Goal: Task Accomplishment & Management: Manage account settings

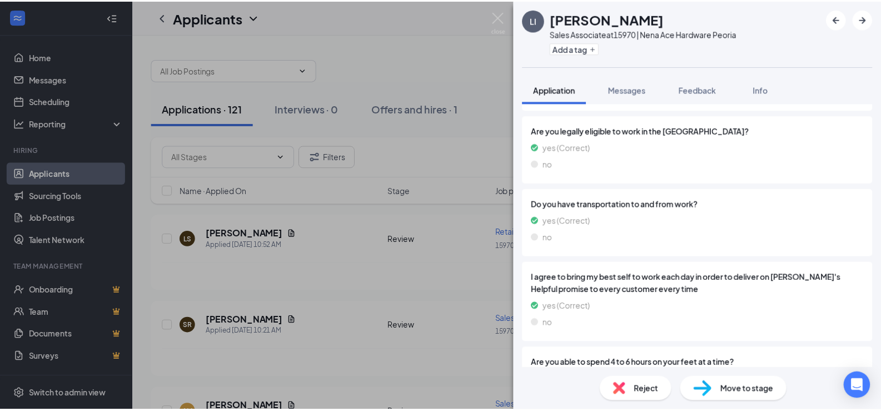
scroll to position [611, 0]
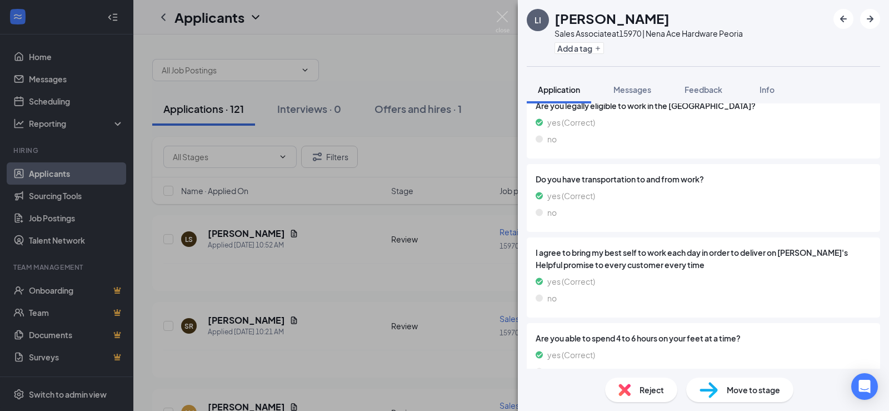
click at [322, 264] on div "LI Larry II Sales Associate at 15970 | Nena Ace Hardware Peoria Add a tag Appli…" at bounding box center [444, 205] width 889 height 411
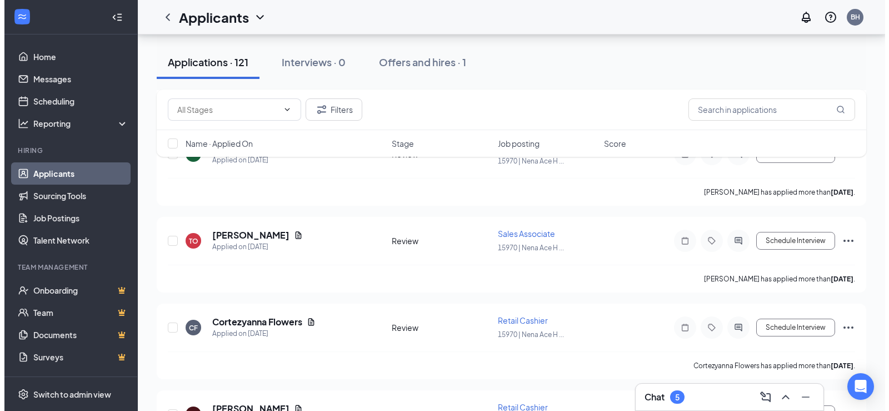
scroll to position [6396, 0]
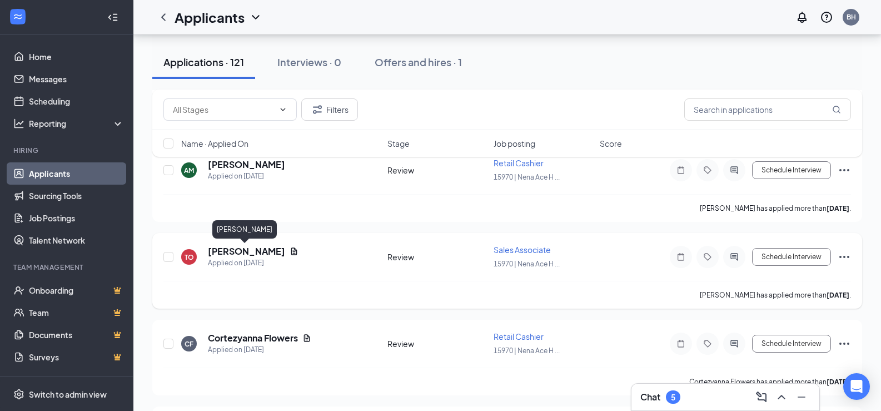
click at [219, 249] on h5 "Tracey O'Brien" at bounding box center [246, 251] width 77 height 12
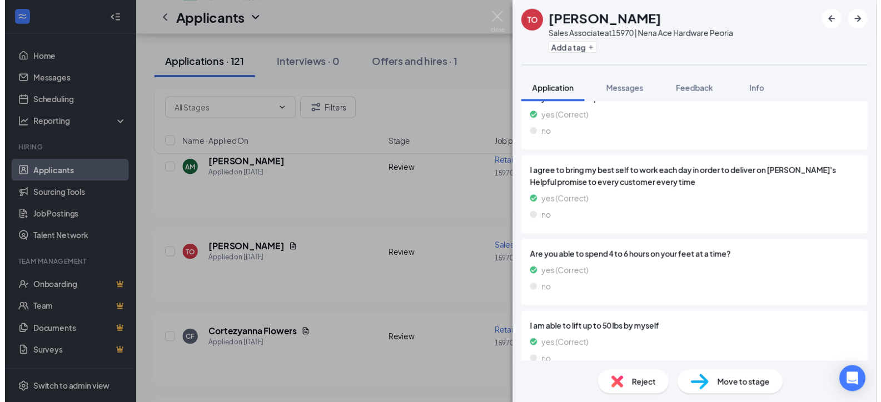
scroll to position [742, 0]
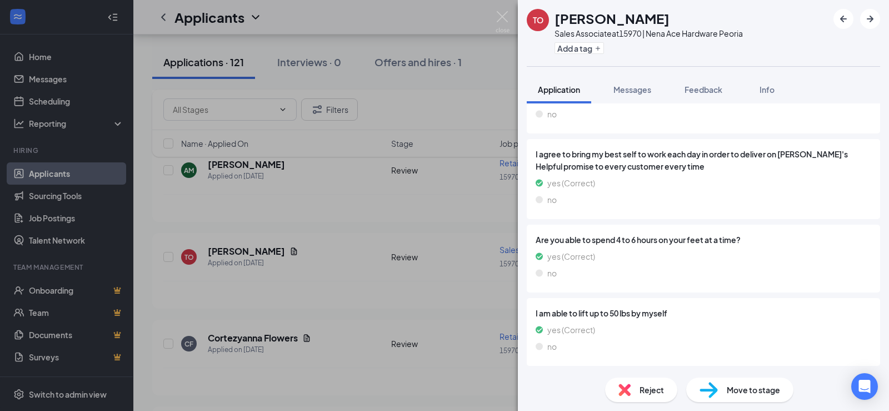
click at [338, 261] on div "TO Tracey O'Brien Sales Associate at 15970 | Nena Ace Hardware Peoria Add a tag…" at bounding box center [444, 205] width 889 height 411
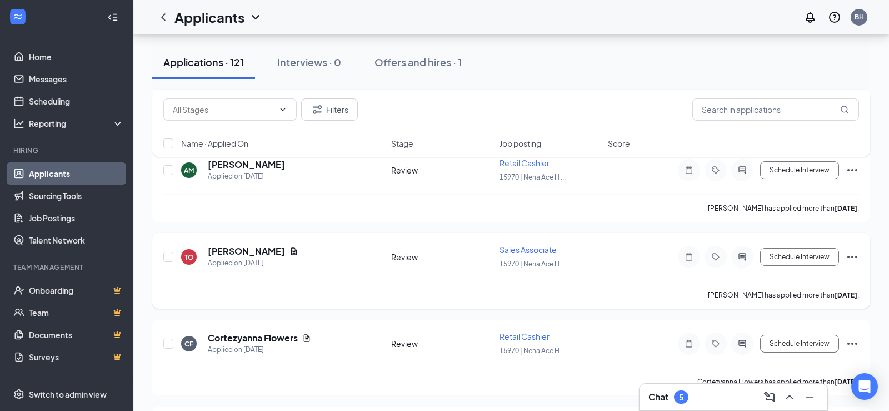
click at [289, 252] on icon "Document" at bounding box center [293, 251] width 9 height 9
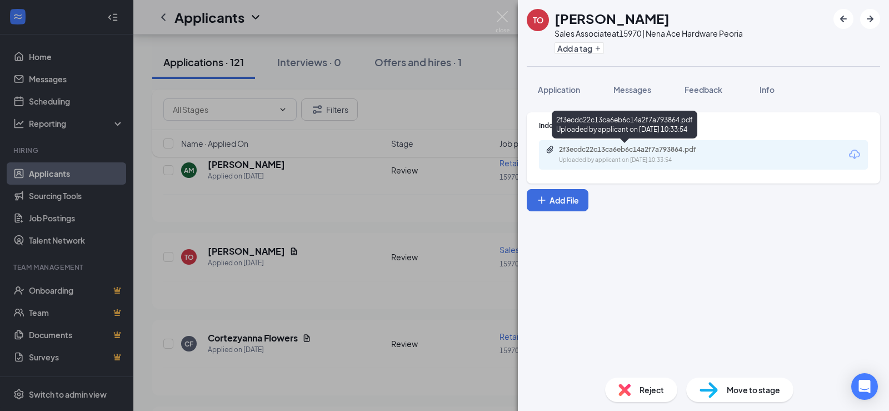
click at [609, 152] on div "2f3ecdc22c13ca6eb6c14a2f7a793864.pdf" at bounding box center [637, 149] width 156 height 9
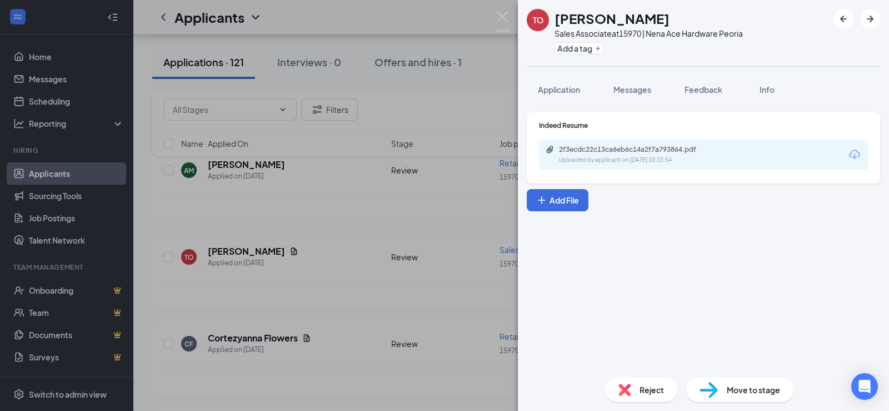
click at [325, 236] on div "TO Tracey O'Brien Sales Associate at 15970 | Nena Ace Hardware Peoria Add a tag…" at bounding box center [444, 205] width 889 height 411
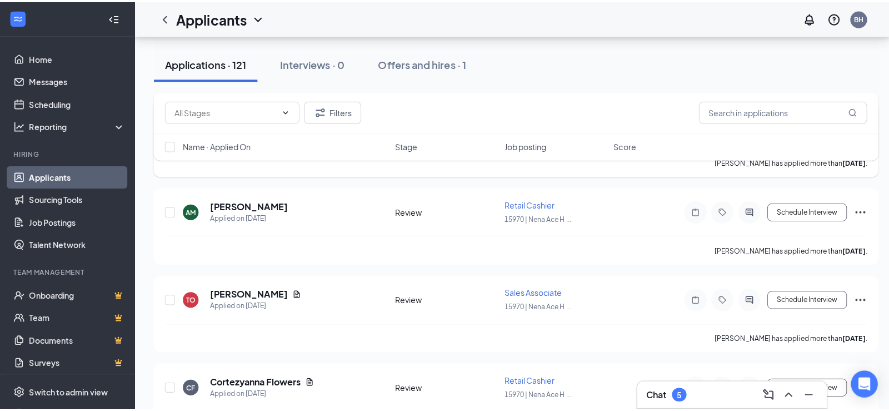
scroll to position [6340, 0]
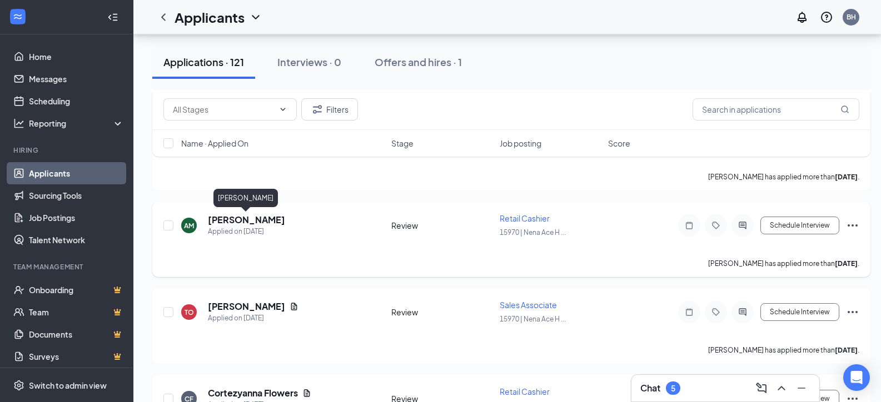
click at [239, 216] on h5 "adriano medhane" at bounding box center [246, 220] width 77 height 12
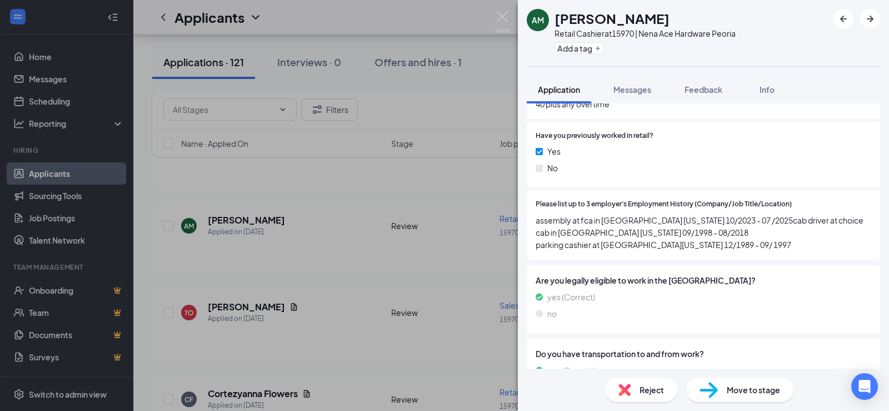
scroll to position [500, 0]
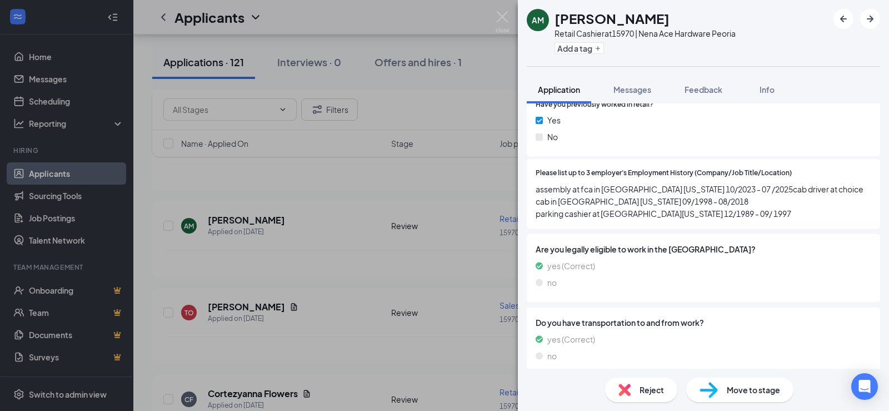
click at [457, 253] on div "AM adriano medhane Retail Cashier at 15970 | Nena Ace Hardware Peoria Add a tag…" at bounding box center [444, 205] width 889 height 411
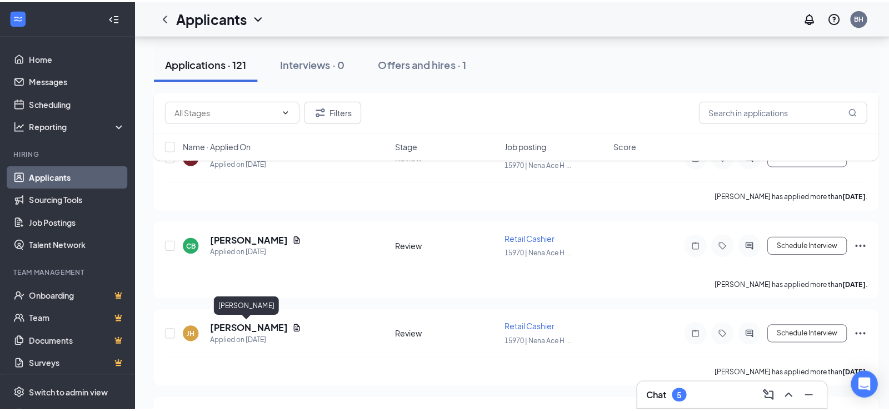
scroll to position [6118, 0]
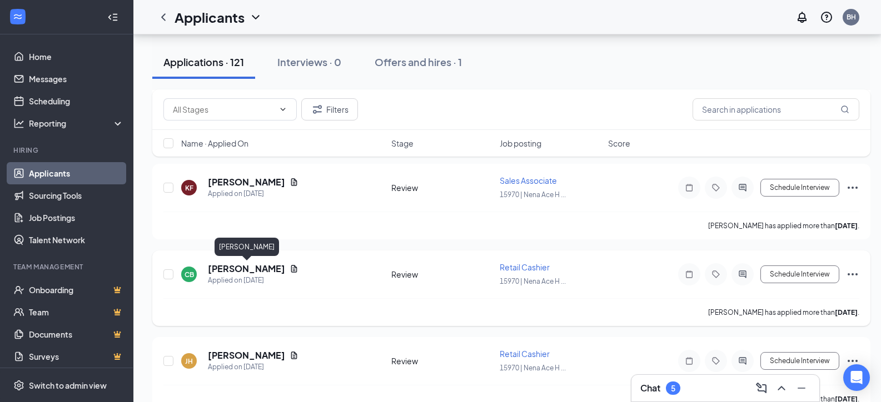
click at [252, 264] on h5 "Christopher Barnes" at bounding box center [246, 269] width 77 height 12
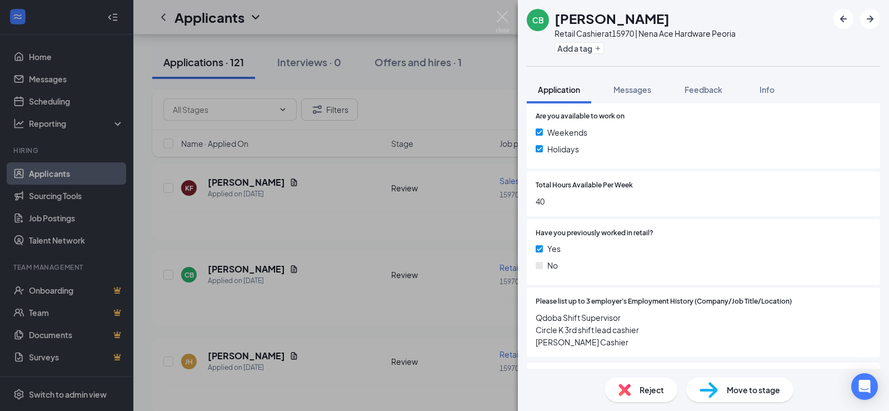
scroll to position [389, 0]
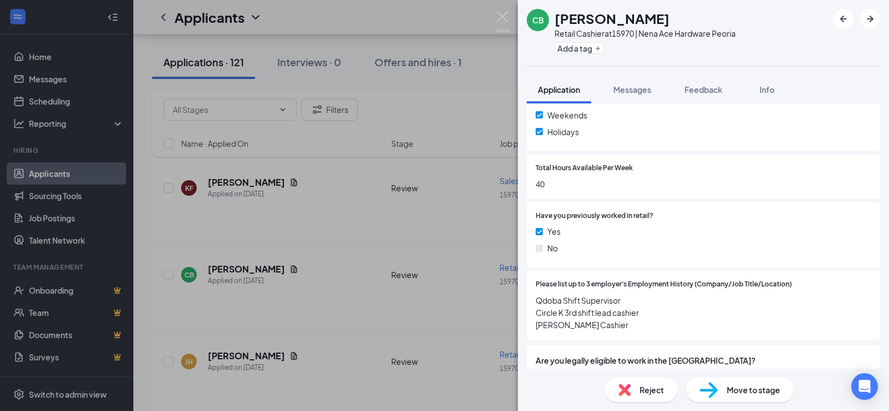
click at [288, 239] on div "CB Christopher Barnes Retail Cashier at 15970 | Nena Ace Hardware Peoria Add a …" at bounding box center [444, 205] width 889 height 411
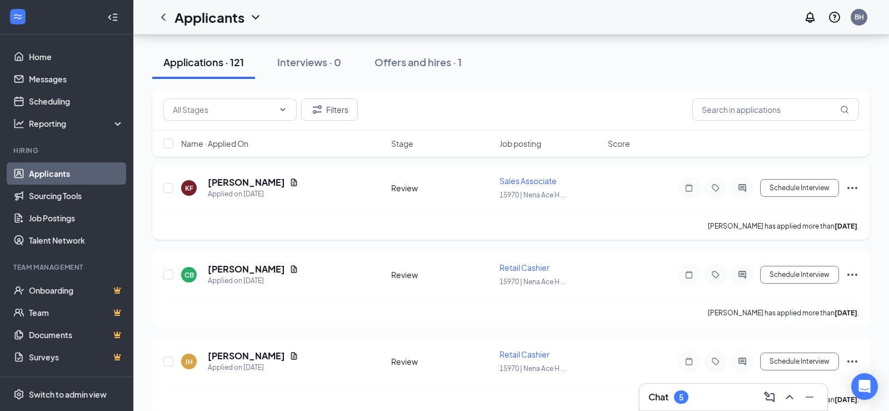
click at [245, 183] on h5 "Katherine Fields" at bounding box center [246, 182] width 77 height 12
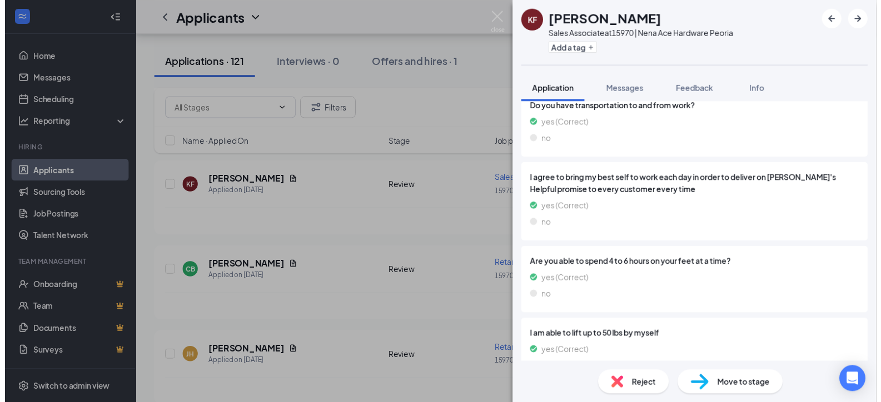
scroll to position [667, 0]
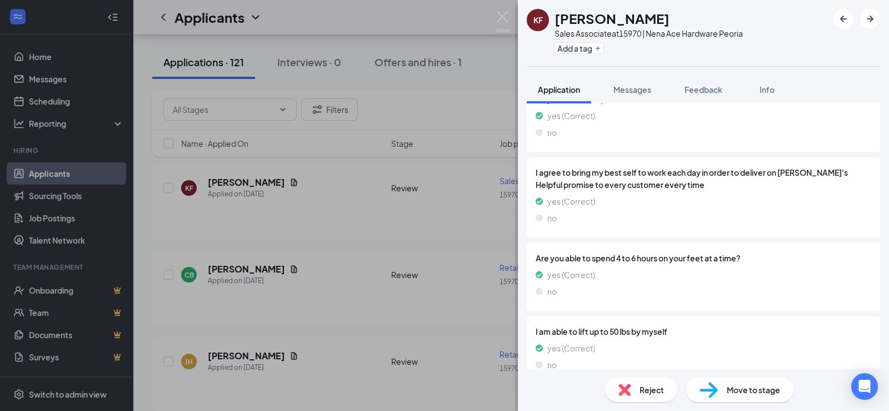
click at [422, 219] on div "KF Katherine Fields Sales Associate at 15970 | Nena Ace Hardware Peoria Add a t…" at bounding box center [444, 205] width 889 height 411
click at [291, 184] on icon "Document" at bounding box center [294, 181] width 6 height 7
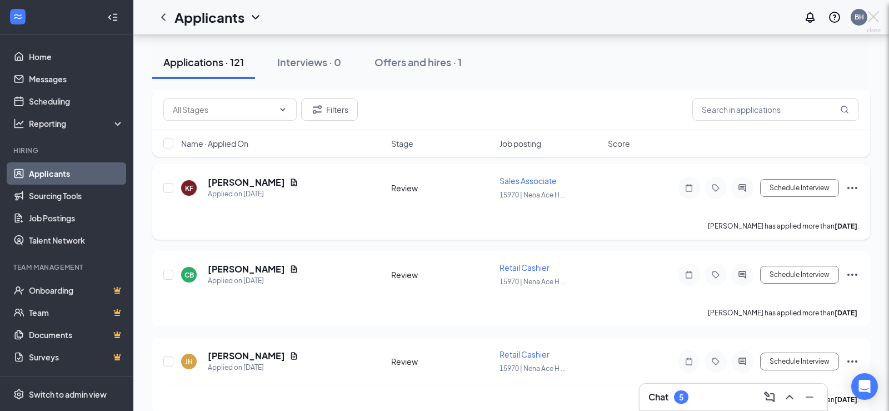
click at [283, 184] on div "KF Katherine Fields Sales Associate at 15970 | Nena Ace Hardware Peoria Add a t…" at bounding box center [444, 205] width 889 height 411
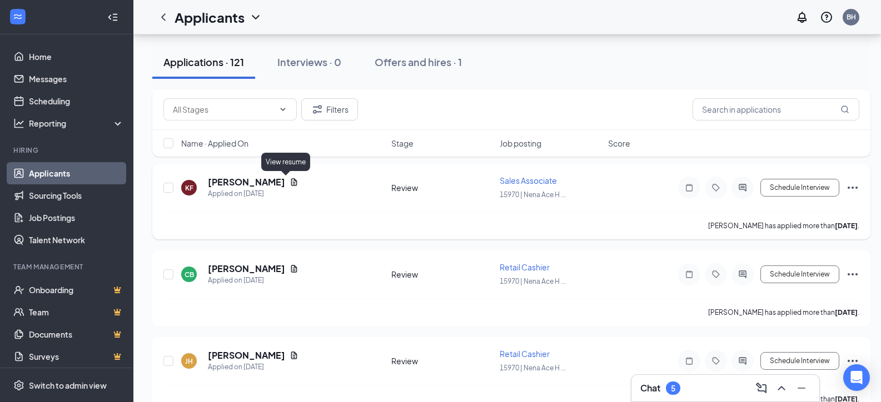
click at [291, 183] on icon "Document" at bounding box center [294, 181] width 6 height 7
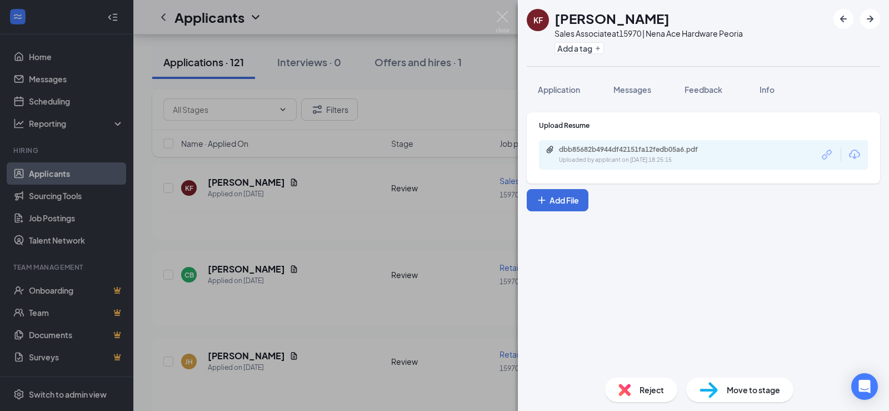
click at [604, 151] on div "dbb85682b4944df42151fa12fedb05a6.pdf" at bounding box center [637, 149] width 156 height 9
click at [255, 200] on div "KF Katherine Fields Sales Associate at 15970 | Nena Ace Hardware Peoria Add a t…" at bounding box center [444, 205] width 889 height 411
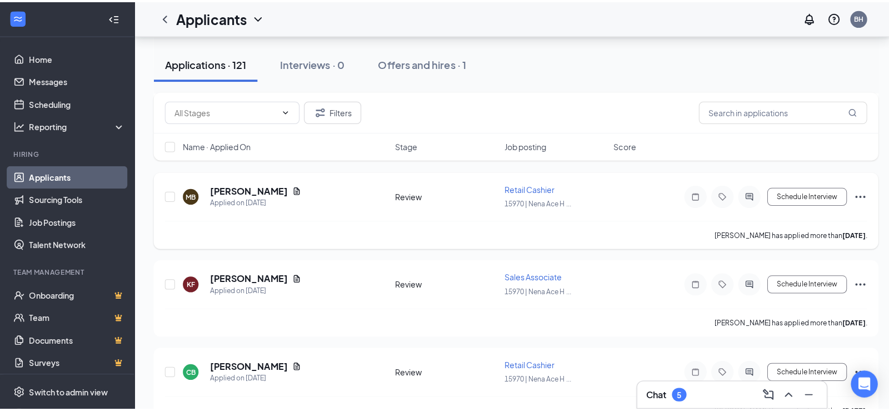
scroll to position [6007, 0]
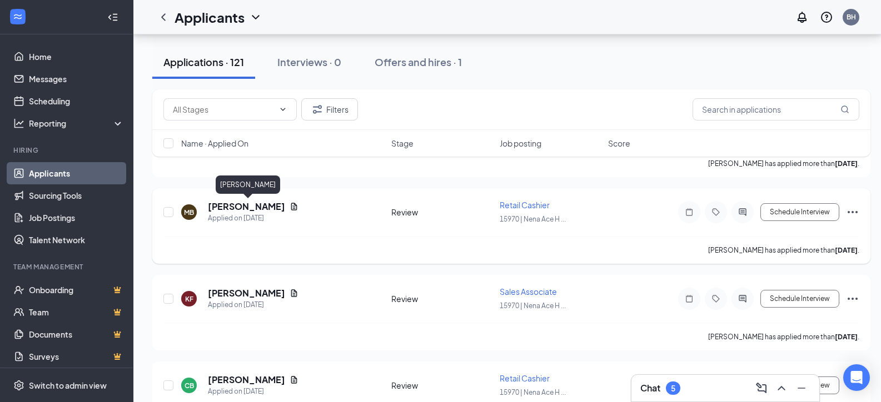
click at [262, 208] on h5 "Matthew Bainbridge" at bounding box center [246, 207] width 77 height 12
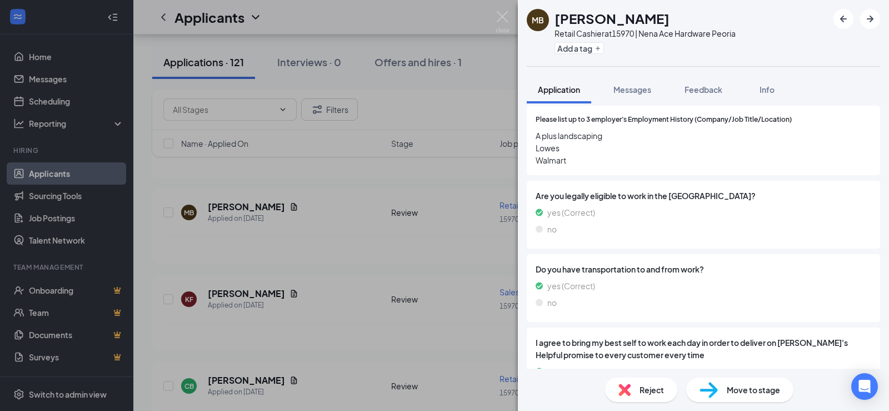
scroll to position [556, 0]
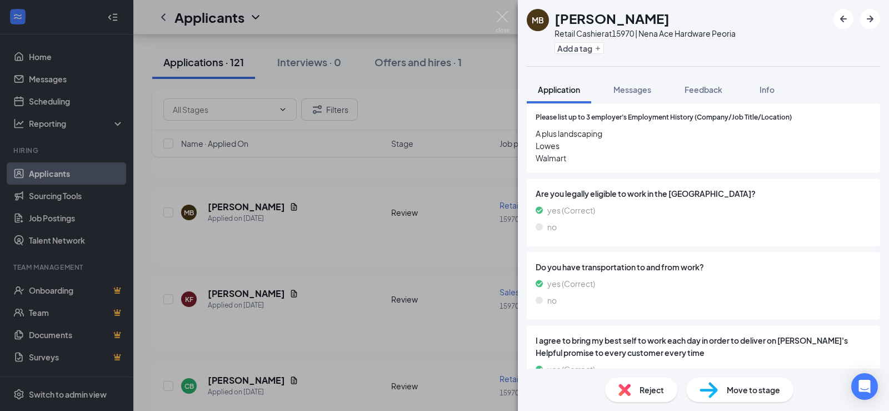
click at [231, 197] on div "MB Matthew Bainbridge Retail Cashier at 15970 | Nena Ace Hardware Peoria Add a …" at bounding box center [444, 205] width 889 height 411
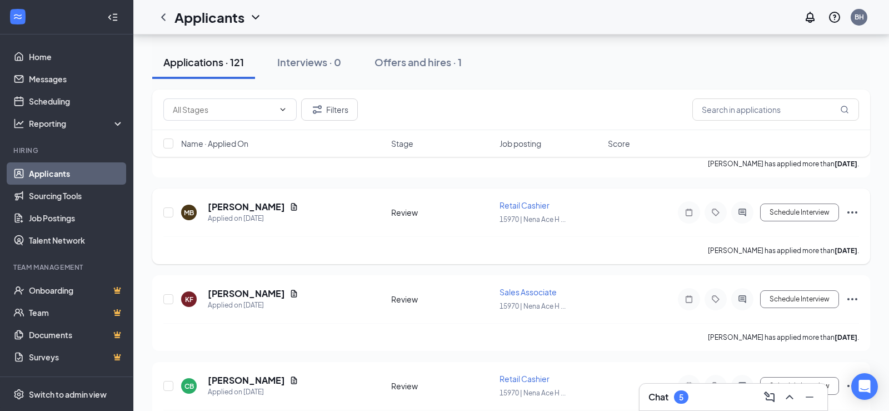
click at [297, 206] on icon "Document" at bounding box center [294, 206] width 6 height 7
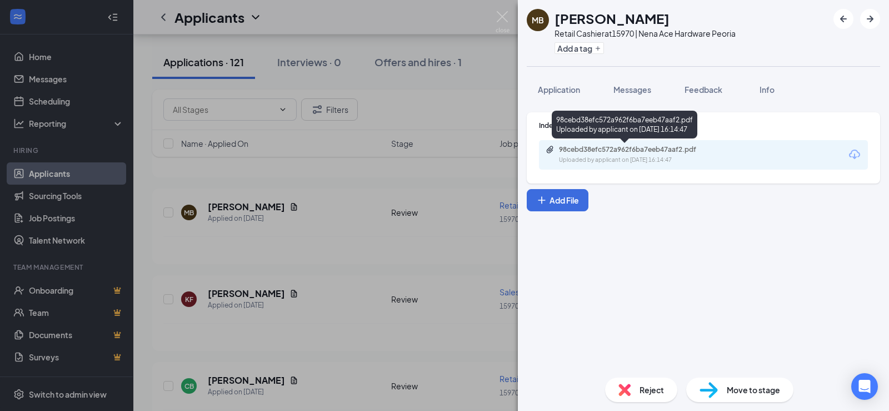
click at [576, 149] on div "98cebd38efc572a962f6ba7eeb47aaf2.pdf" at bounding box center [637, 149] width 156 height 9
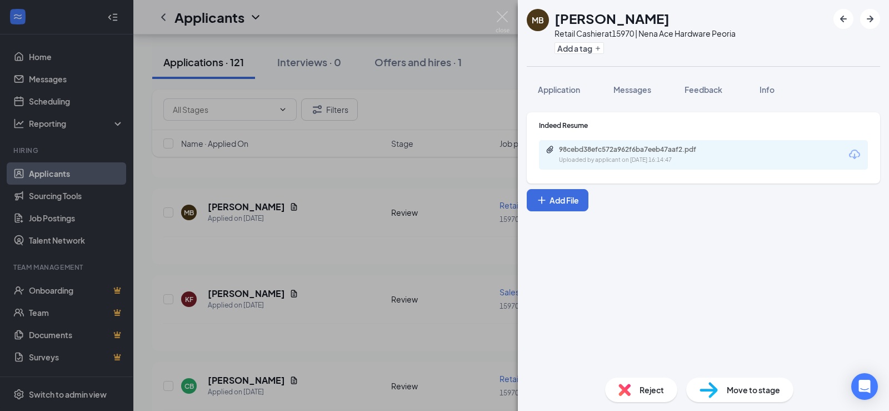
click at [290, 204] on div "MB Matthew Bainbridge Retail Cashier at 15970 | Nena Ace Hardware Peoria Add a …" at bounding box center [444, 205] width 889 height 411
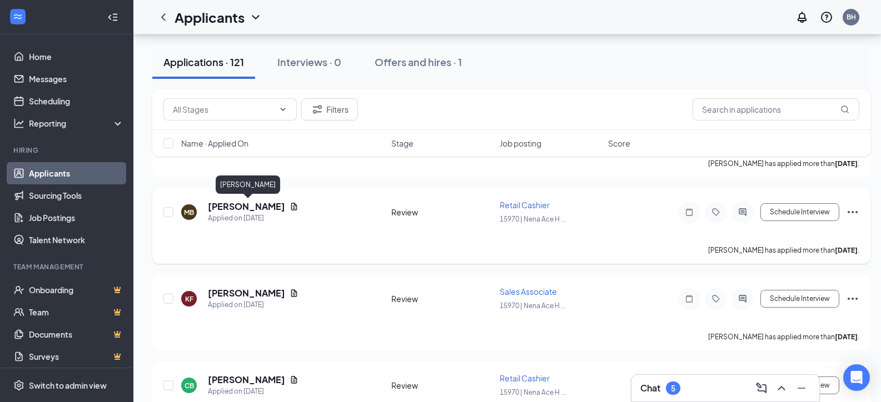
click at [279, 208] on h5 "Matthew Bainbridge" at bounding box center [246, 207] width 77 height 12
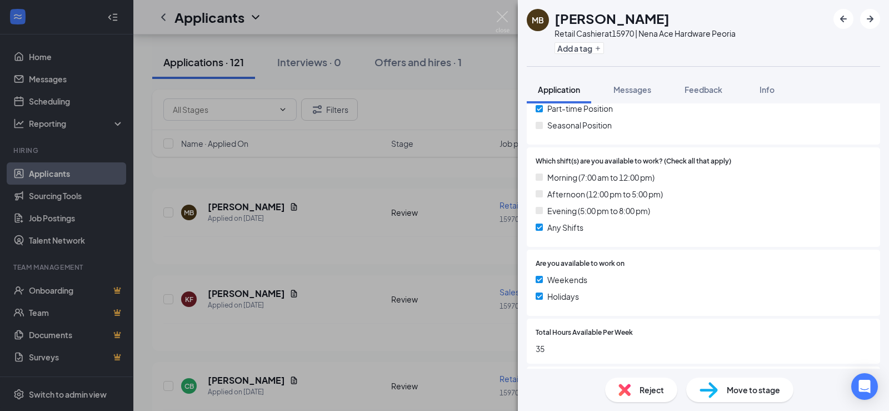
scroll to position [278, 0]
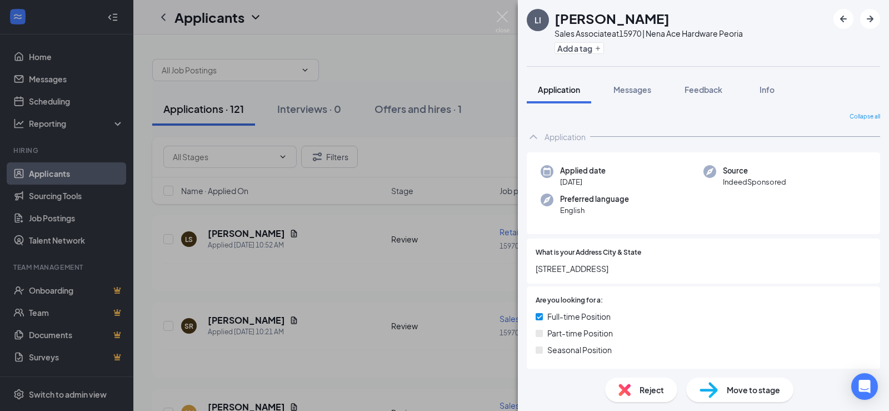
click at [318, 279] on div "LI [PERSON_NAME] Sales Associate at 15970 | Nena Ace Hardware Peoria Add a tag …" at bounding box center [444, 205] width 889 height 411
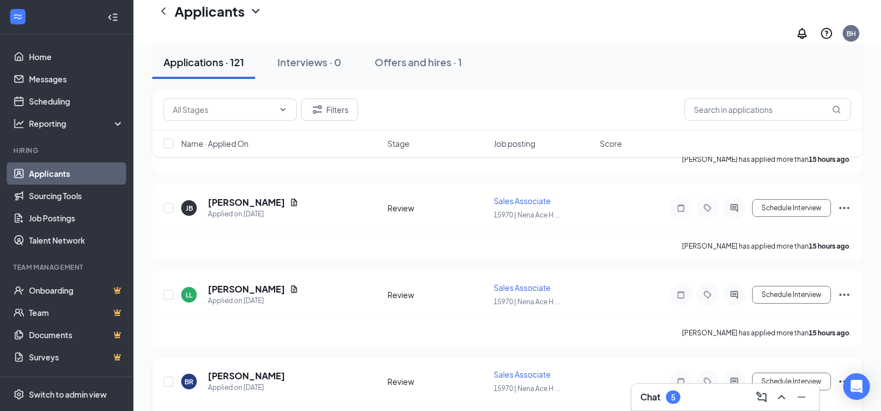
scroll to position [611, 0]
